Goal: Check status: Check status

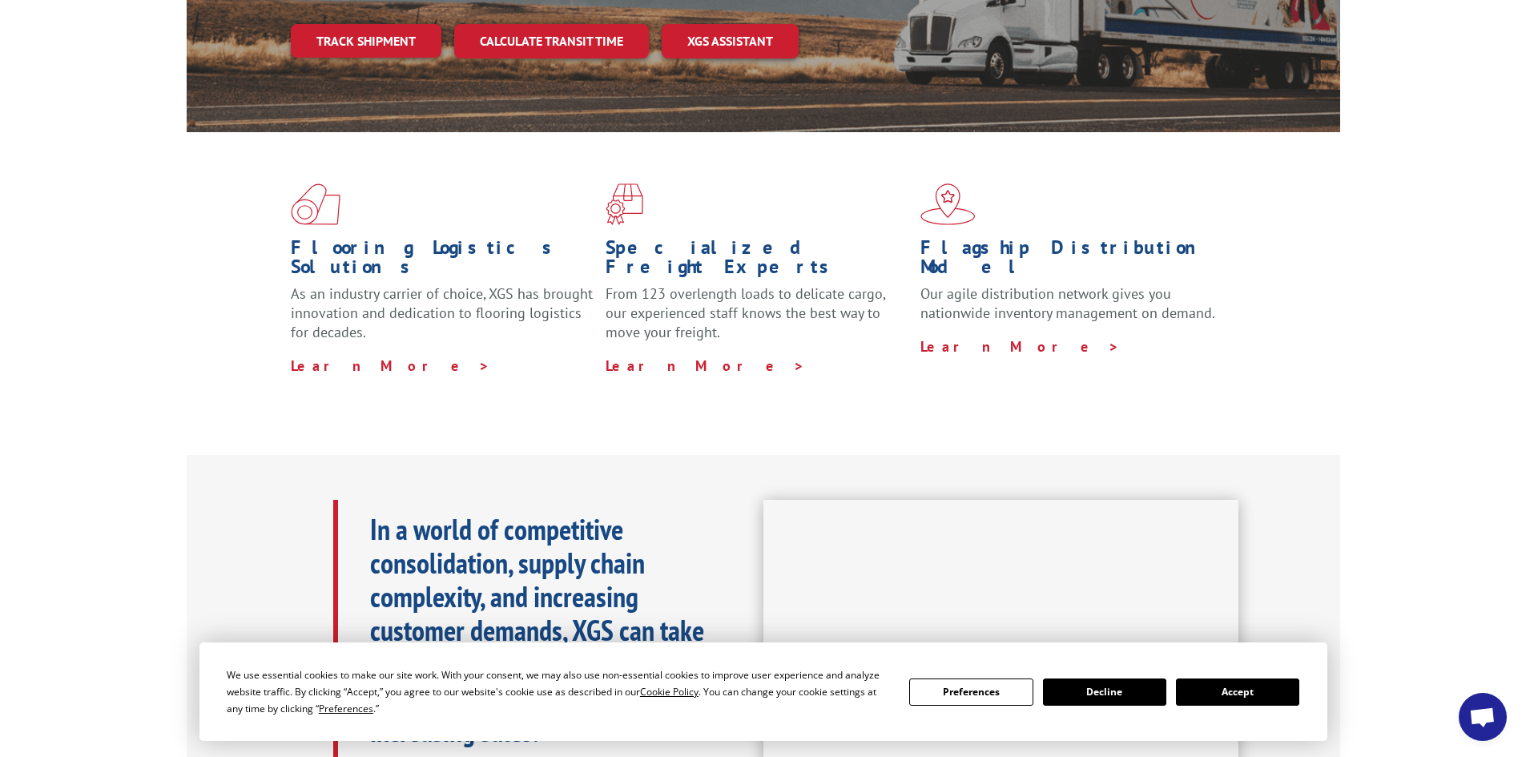
scroll to position [401, 0]
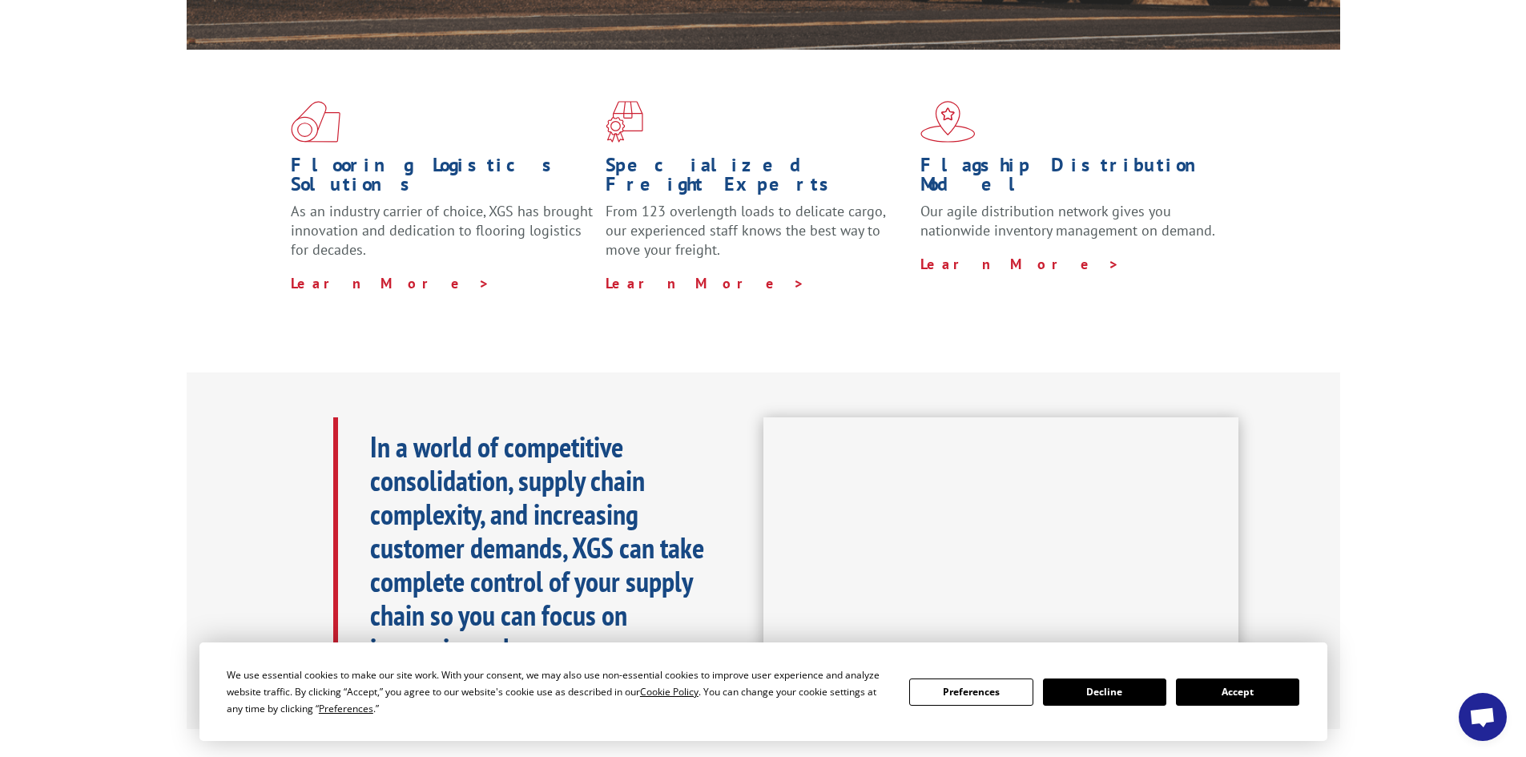
click at [1231, 691] on button "Accept" at bounding box center [1237, 692] width 123 height 27
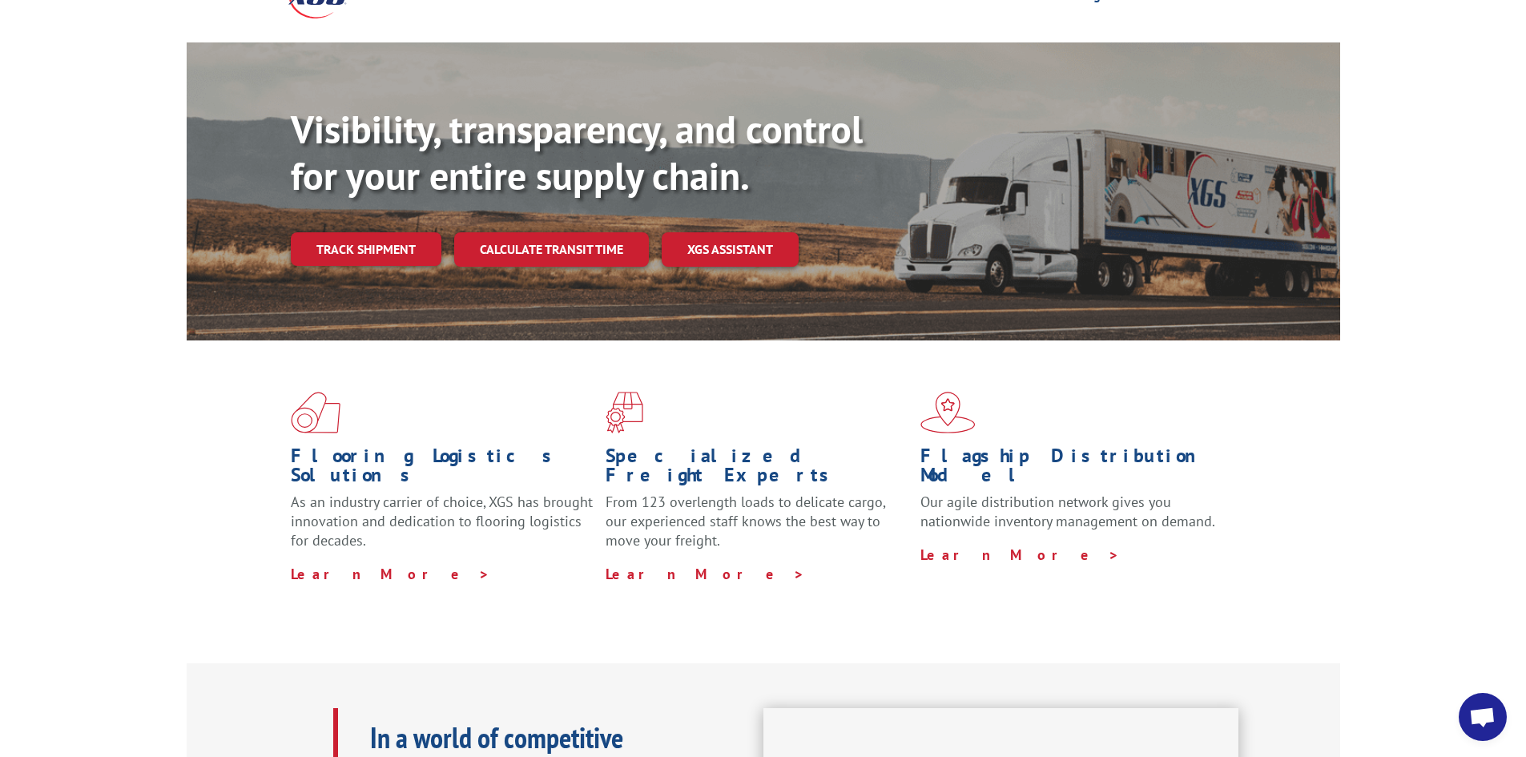
scroll to position [0, 0]
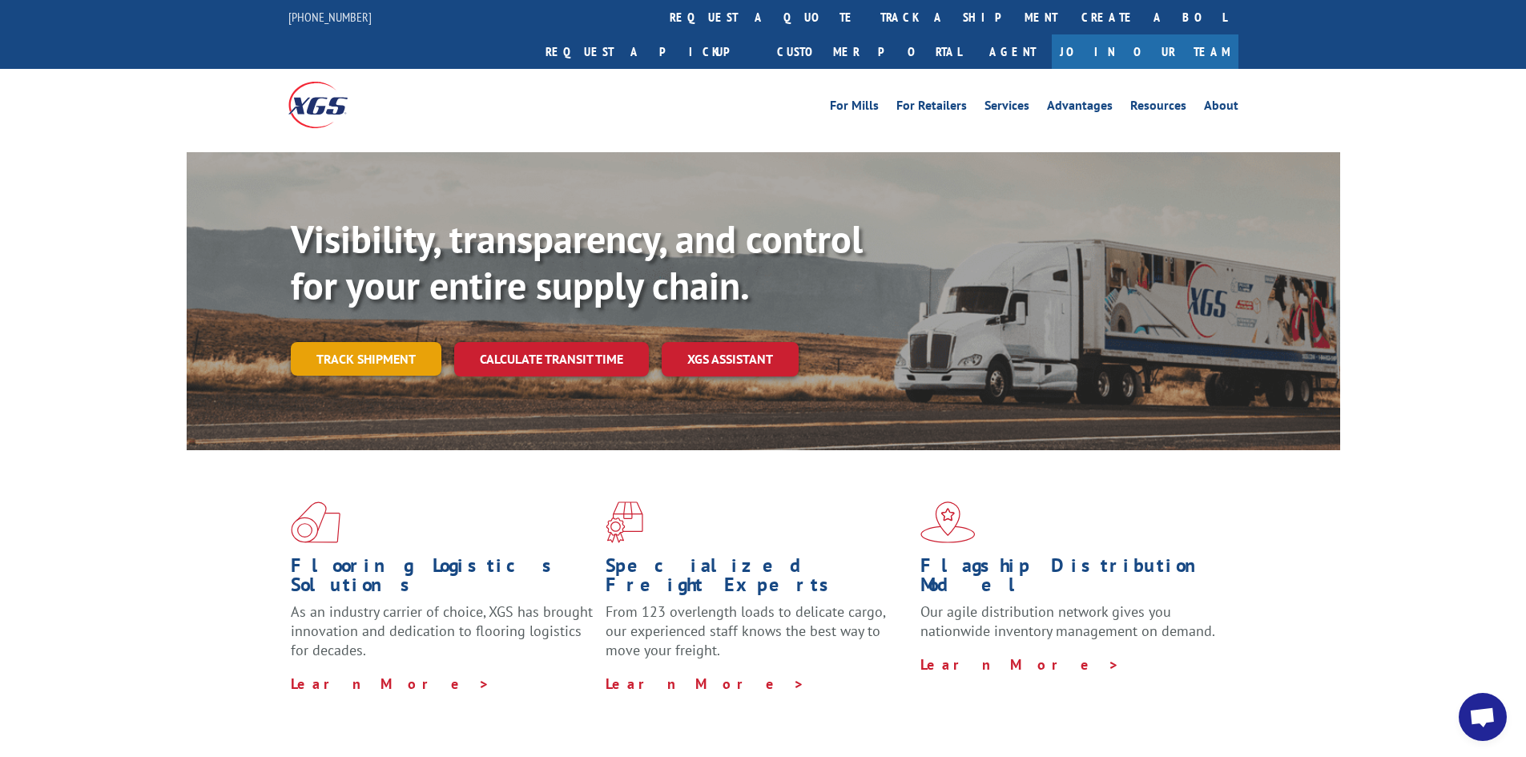
click at [389, 342] on link "Track shipment" at bounding box center [366, 359] width 151 height 34
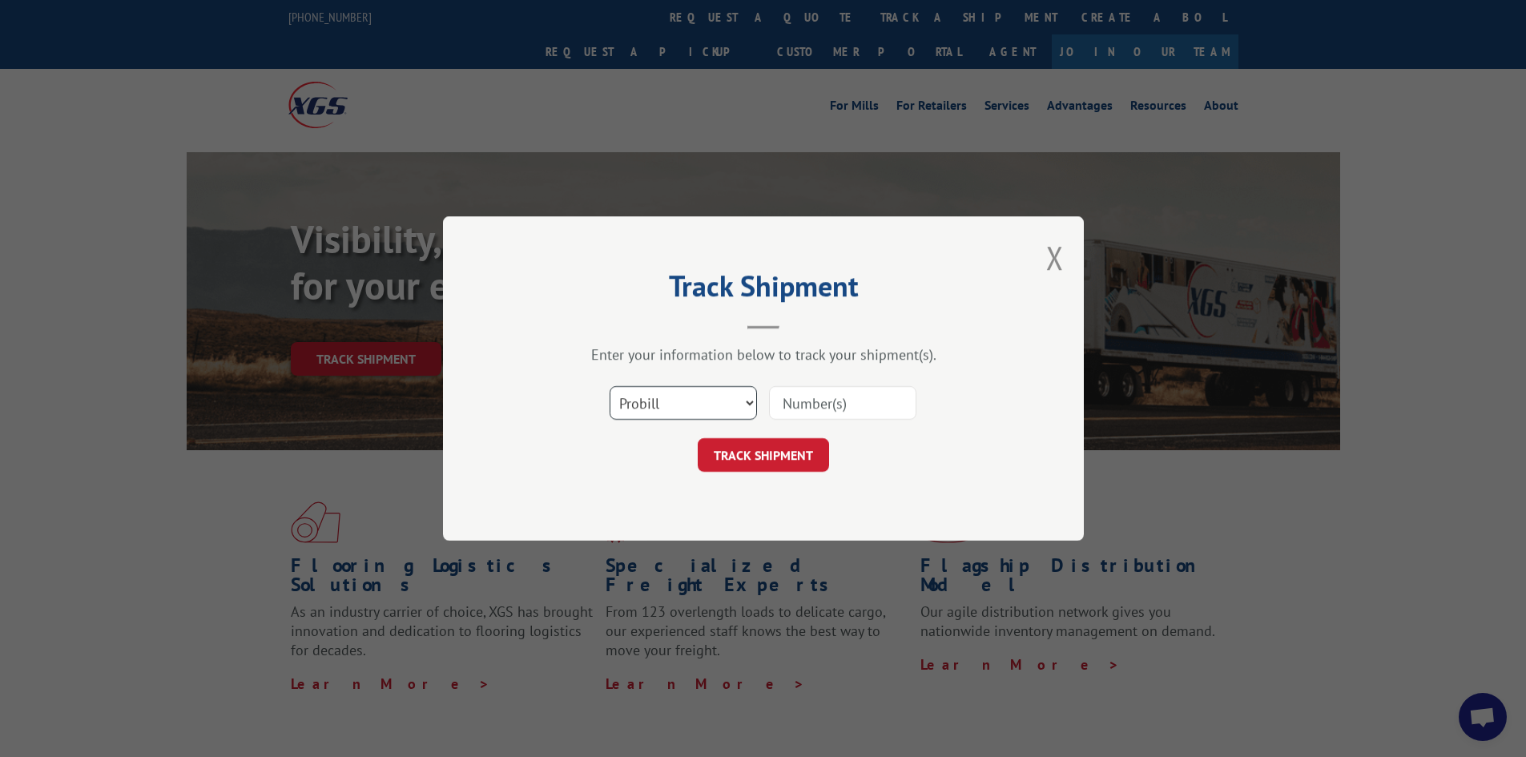
click at [753, 403] on select "Select category... Probill BOL PO" at bounding box center [683, 403] width 147 height 34
select select "bol"
click at [610, 386] on select "Select category... Probill BOL PO" at bounding box center [683, 403] width 147 height 34
click at [792, 407] on input at bounding box center [842, 403] width 147 height 34
paste input "5206907"
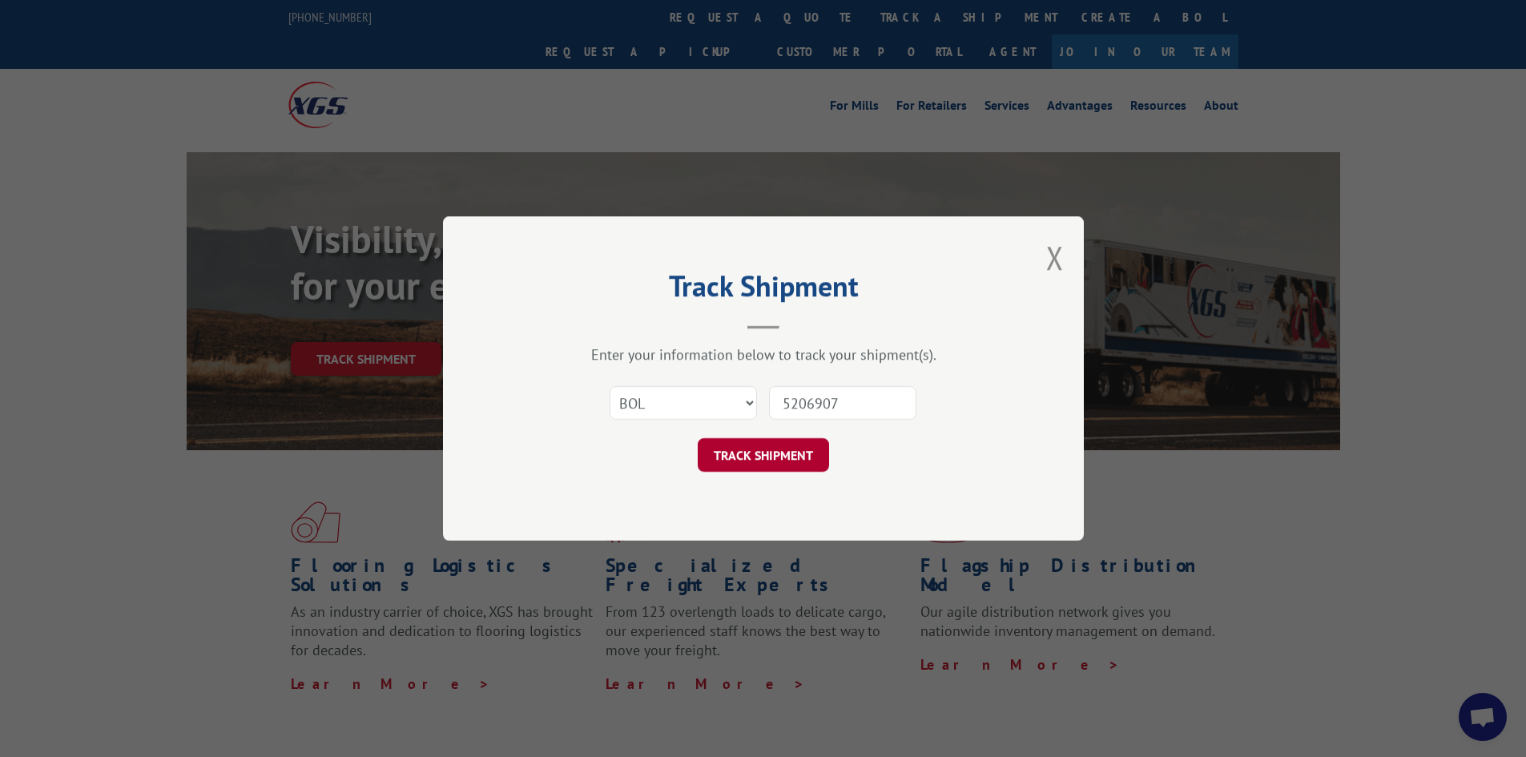
type input "5206907"
click at [778, 462] on button "TRACK SHIPMENT" at bounding box center [763, 455] width 131 height 34
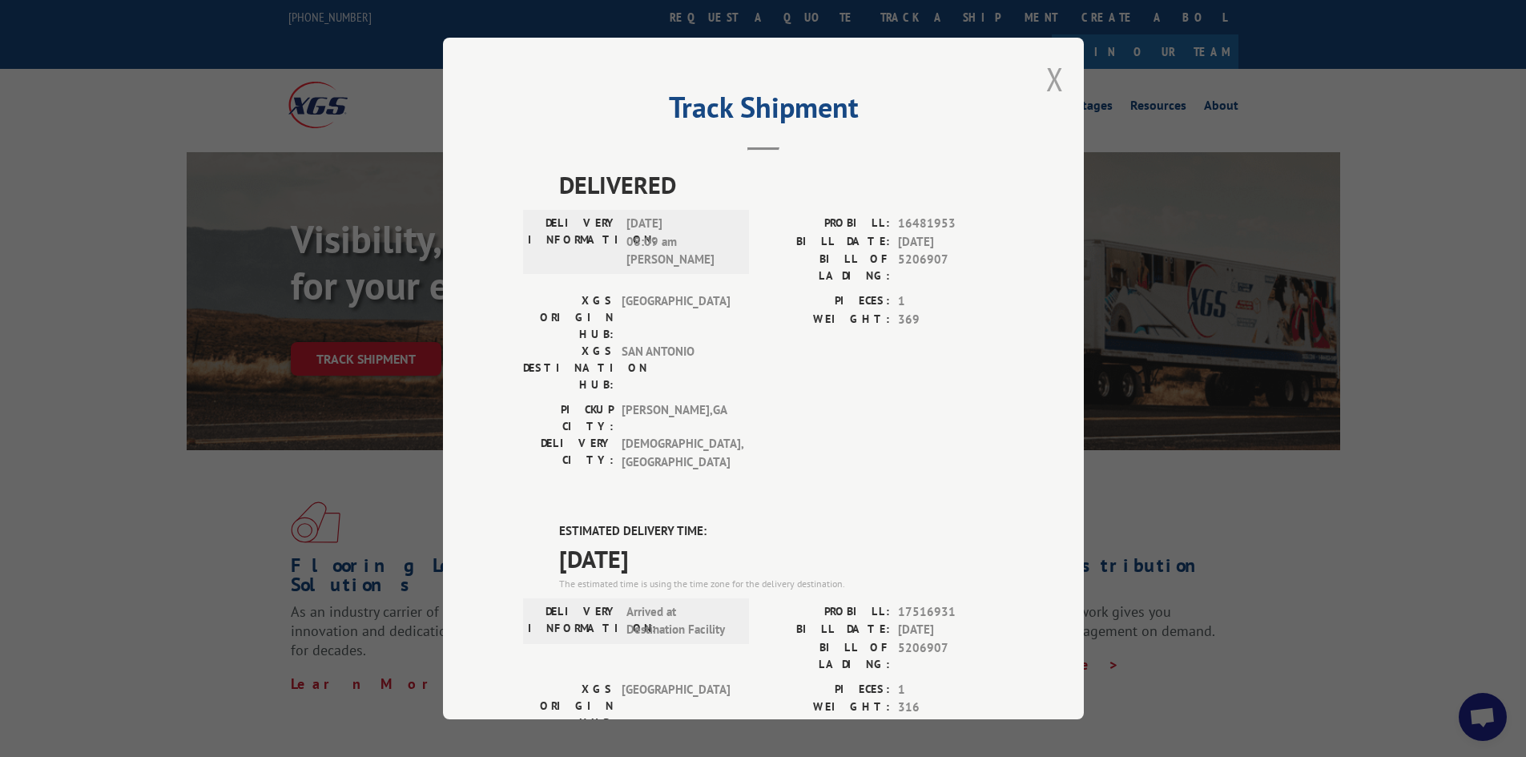
click at [1046, 83] on button "Close modal" at bounding box center [1055, 79] width 18 height 42
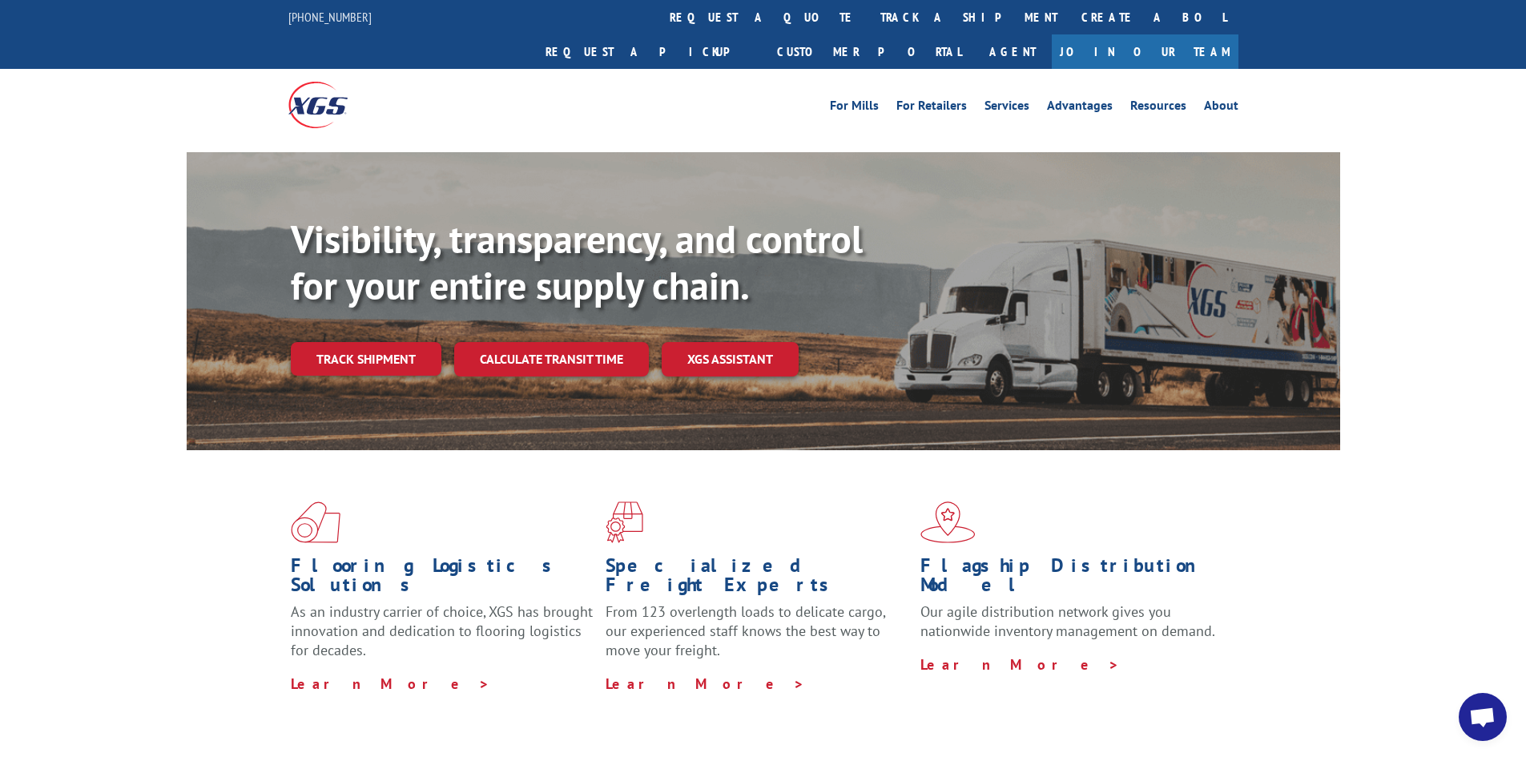
click at [1485, 720] on span "Open chat" at bounding box center [1482, 718] width 26 height 22
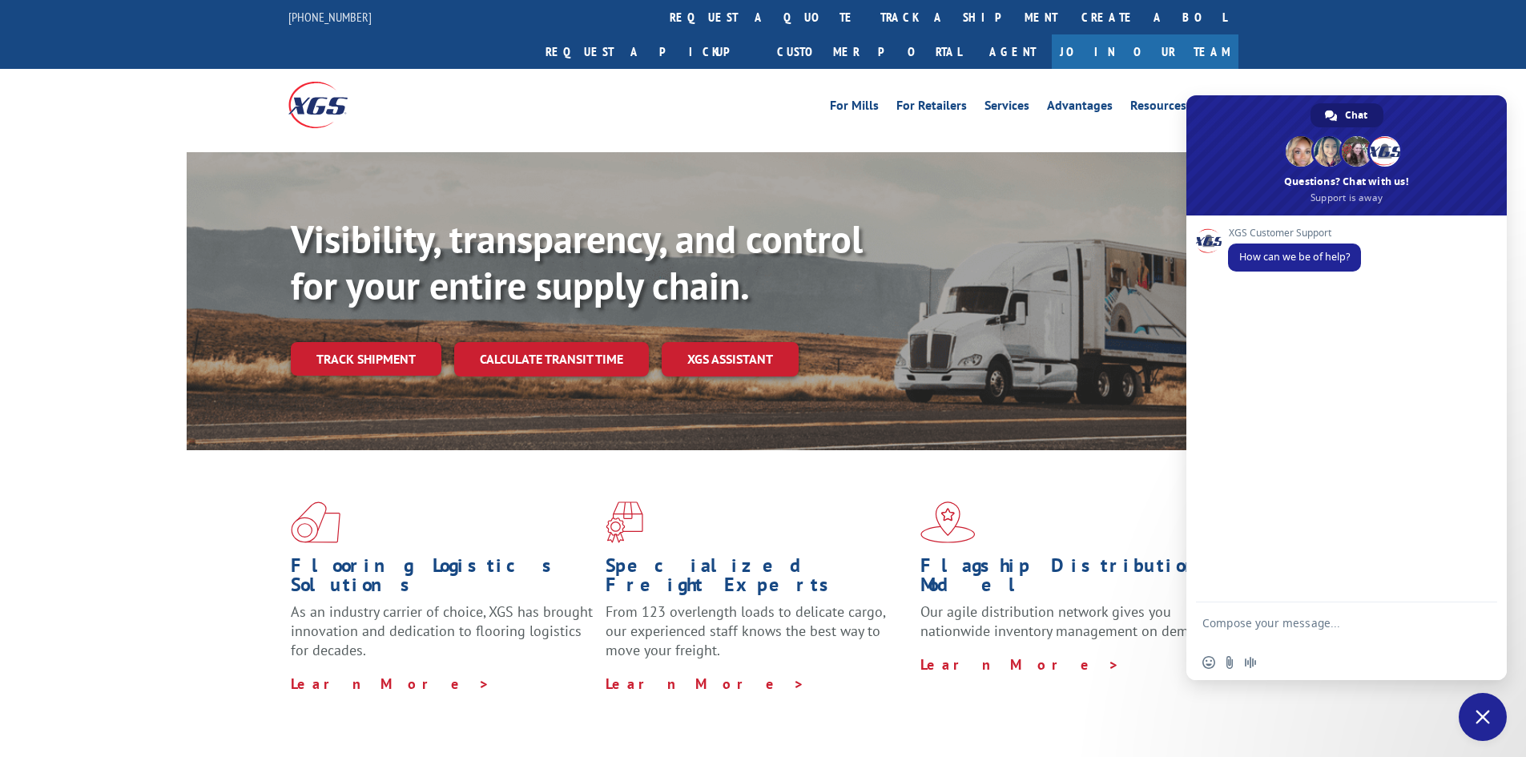
click at [1303, 621] on textarea "Compose your message..." at bounding box center [1329, 630] width 253 height 29
click at [1338, 623] on textarea "I need to change the delivry address of an order." at bounding box center [1329, 630] width 253 height 29
click at [1285, 643] on textarea "I need to change the delivery address of an order." at bounding box center [1329, 630] width 253 height 29
type textarea "I need to change the delivery address of an order. The BOL # is 5206907."
click at [1474, 623] on span "Send" at bounding box center [1479, 623] width 12 height 12
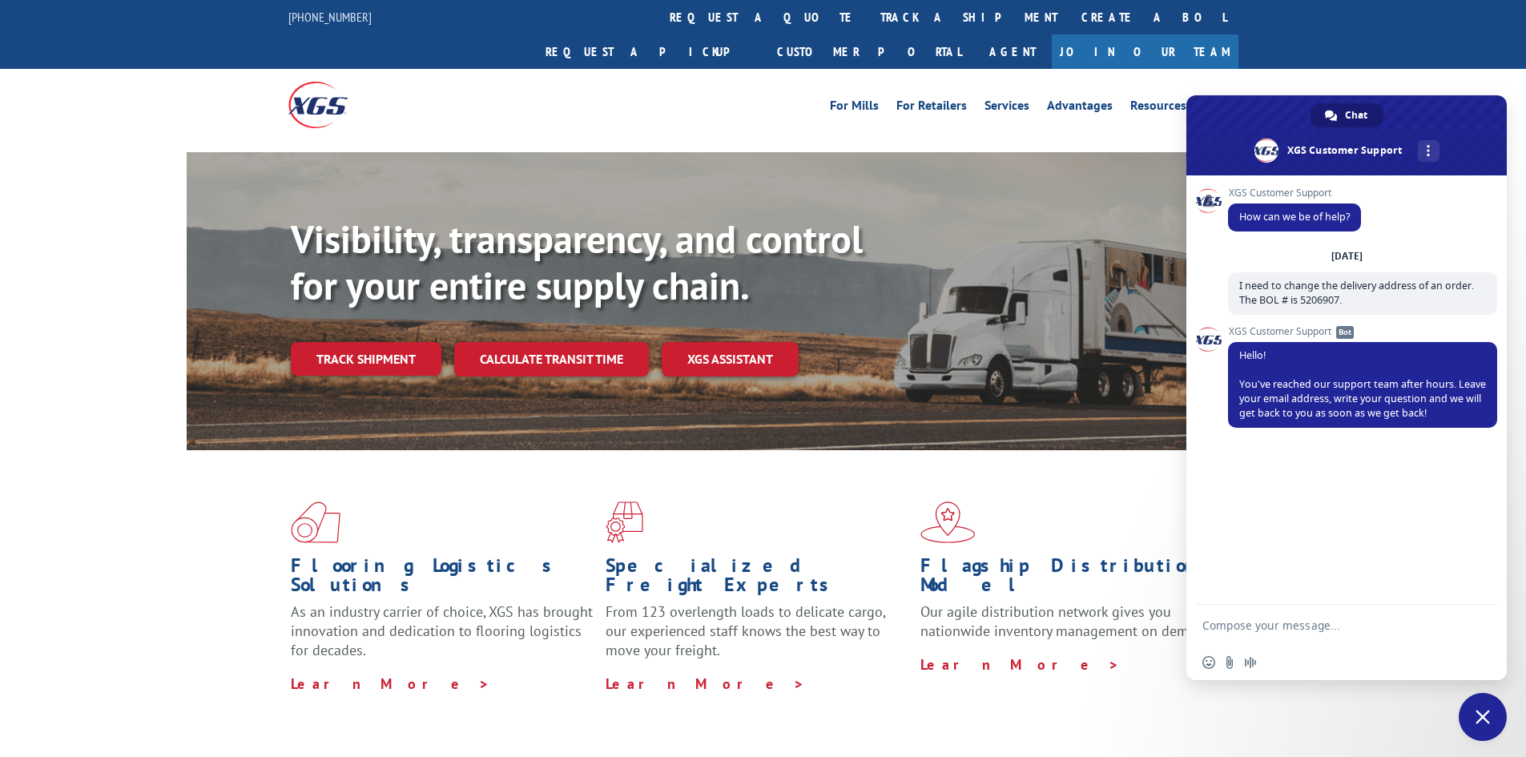
click at [1493, 716] on span "Close chat" at bounding box center [1483, 717] width 48 height 48
